Goal: Task Accomplishment & Management: Complete application form

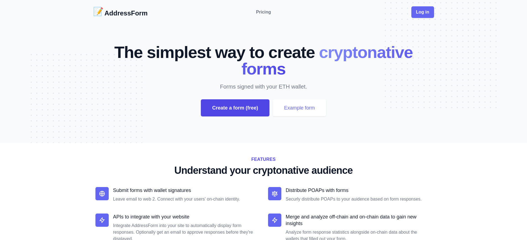
click at [235, 108] on div "Create a form (free)" at bounding box center [235, 107] width 69 height 17
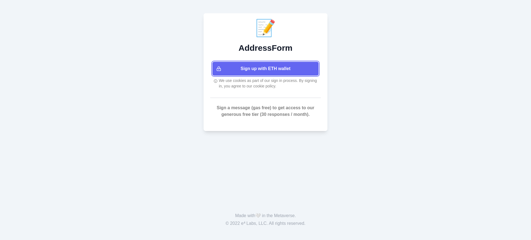
click at [265, 69] on button "Sign up with ETH wallet" at bounding box center [265, 69] width 106 height 14
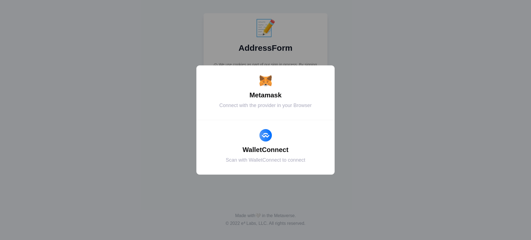
click at [265, 95] on div "Metamask" at bounding box center [265, 95] width 124 height 10
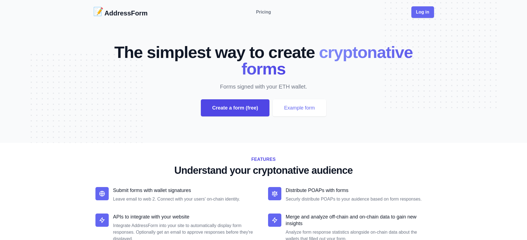
click at [235, 108] on div "Create a form (free)" at bounding box center [235, 107] width 69 height 17
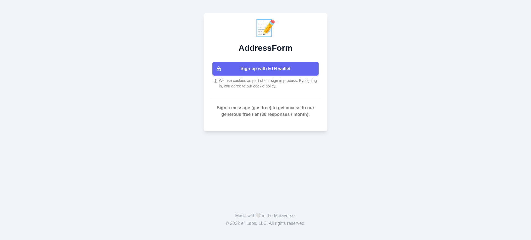
click at [265, 69] on button "Sign up with ETH wallet" at bounding box center [265, 69] width 106 height 14
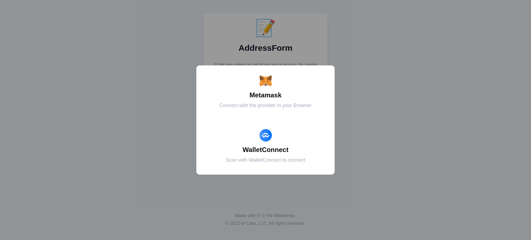
click at [265, 95] on div "Metamask" at bounding box center [265, 95] width 124 height 10
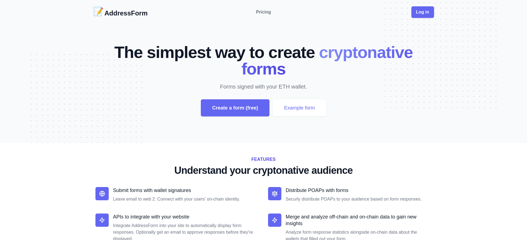
click at [235, 108] on div "Create a form (free)" at bounding box center [235, 107] width 69 height 17
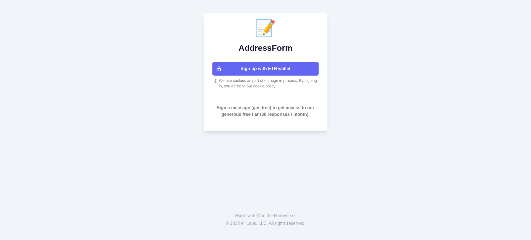
click at [265, 69] on button "Sign up with ETH wallet" at bounding box center [265, 69] width 106 height 14
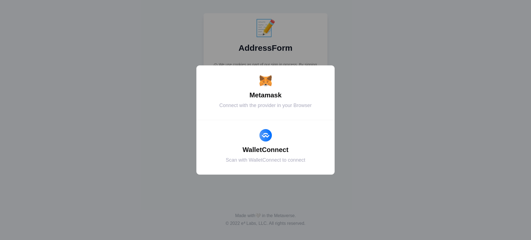
click at [265, 150] on div "WalletConnect" at bounding box center [265, 150] width 124 height 10
